Goal: Complete application form

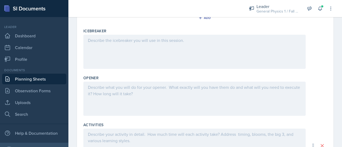
click at [134, 43] on div at bounding box center [194, 52] width 222 height 34
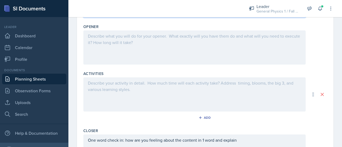
click at [111, 48] on div at bounding box center [194, 47] width 222 height 34
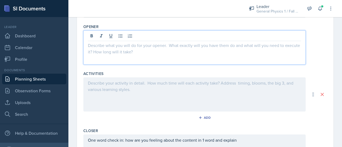
scroll to position [186, 0]
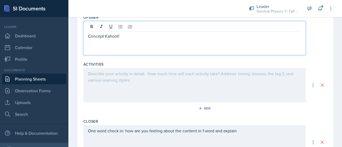
click at [115, 81] on div at bounding box center [194, 85] width 222 height 34
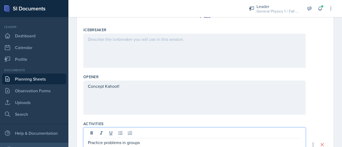
scroll to position [127, 0]
click at [183, 54] on div at bounding box center [194, 50] width 222 height 34
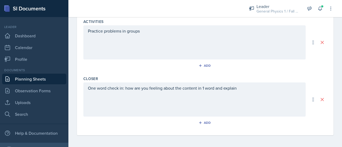
scroll to position [0, 0]
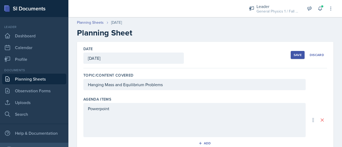
click at [296, 55] on div "Save" at bounding box center [297, 55] width 8 height 4
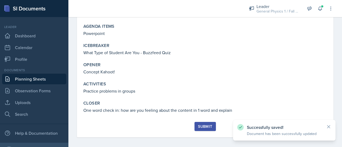
scroll to position [68, 0]
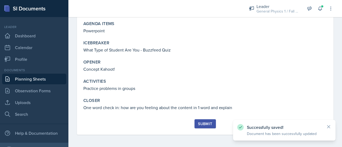
click at [204, 125] on div "Submit" at bounding box center [205, 124] width 14 height 4
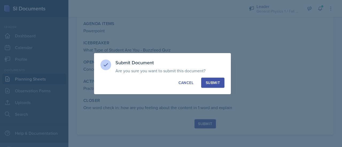
click at [206, 79] on button "Submit" at bounding box center [212, 83] width 23 height 10
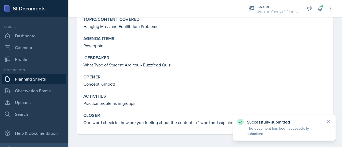
scroll to position [53, 0]
